Goal: Feedback & Contribution: Leave review/rating

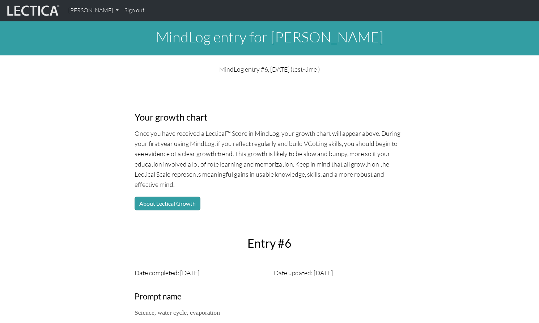
scroll to position [402, 0]
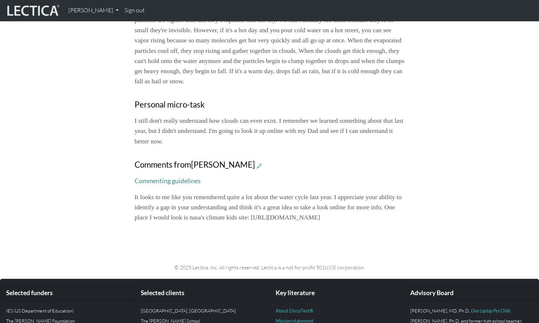
scroll to position [402, 0]
click at [144, 192] on p "It looks to me like you remembered quite a lot about the water cycle last year.…" at bounding box center [270, 207] width 270 height 30
click at [257, 163] on icon at bounding box center [259, 166] width 5 height 6
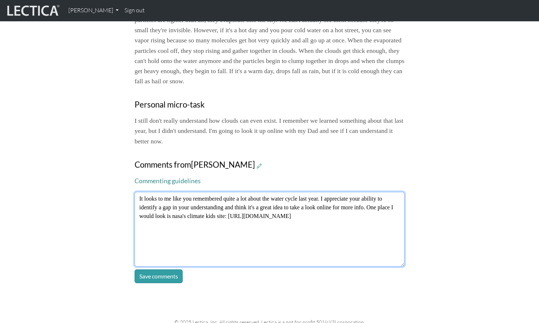
click at [147, 192] on textarea "It looks to me like you remembered quite a lot about the water cycle last year.…" at bounding box center [270, 229] width 270 height 75
click at [140, 192] on textarea "It looks to me like you remembered quite a lot about the water cycle last year.…" at bounding box center [270, 229] width 270 height 75
click at [136, 192] on textarea "It looks to me like you remembered quite a lot about the water cycle last year.…" at bounding box center [270, 229] width 270 height 75
click at [372, 192] on textarea "<p>It looks to me like you remembered quite a lot about the water cycle last ye…" at bounding box center [270, 229] width 270 height 75
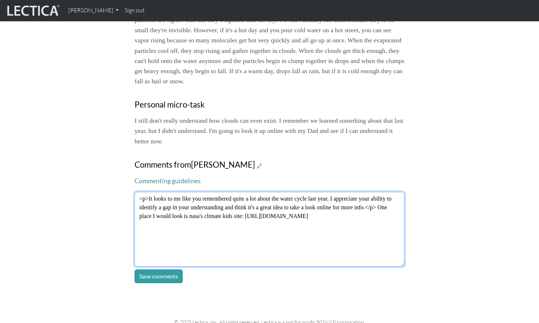
click at [387, 192] on textarea "<p>It looks to me like you remembered quite a lot about the water cycle last ye…" at bounding box center [270, 229] width 270 height 75
click at [384, 192] on textarea "<p>It looks to me like you remembered quite a lot about the water cycle last ye…" at bounding box center [270, 229] width 270 height 75
type textarea "<p>It looks to me like you remembered quite a lot about the water cycle last ye…"
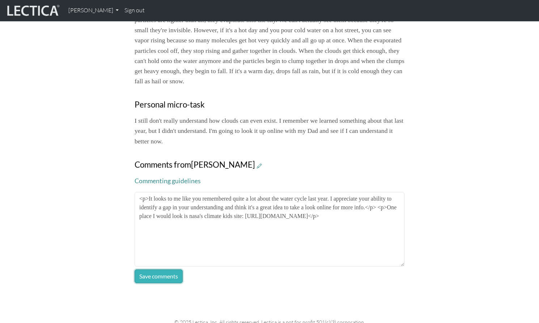
click at [148, 269] on button "Save comments" at bounding box center [159, 276] width 48 height 14
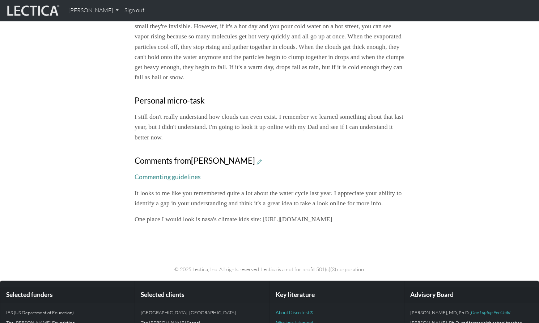
scroll to position [415, 0]
